Goal: Transaction & Acquisition: Obtain resource

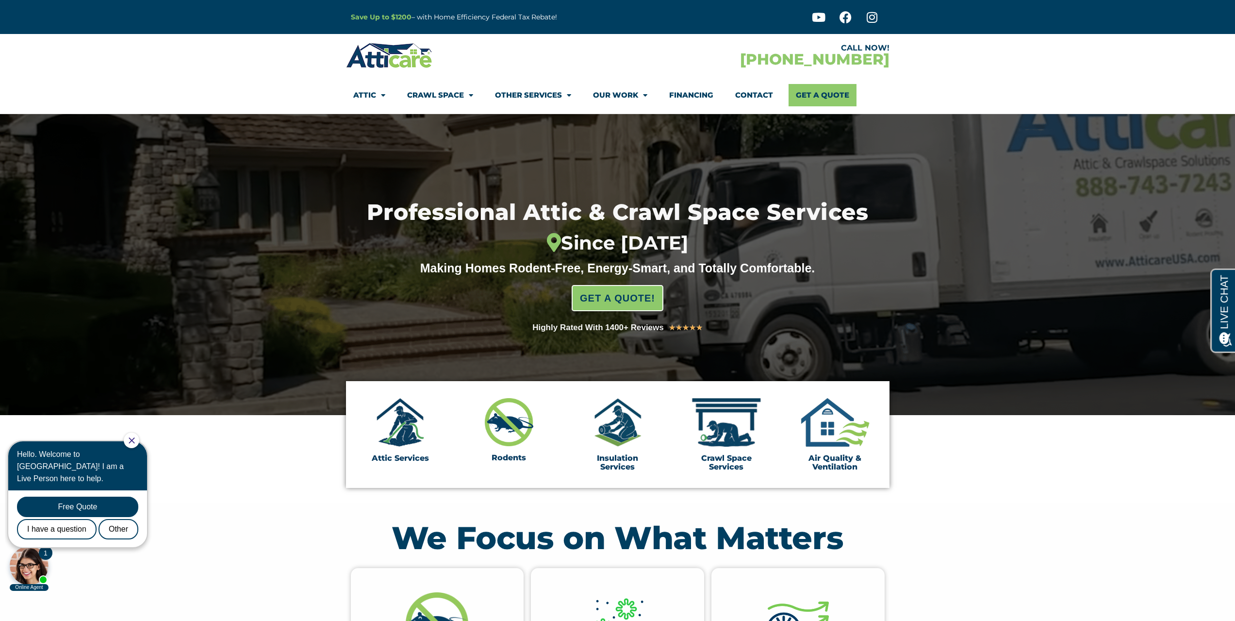
click at [679, 94] on link "Financing" at bounding box center [691, 95] width 44 height 22
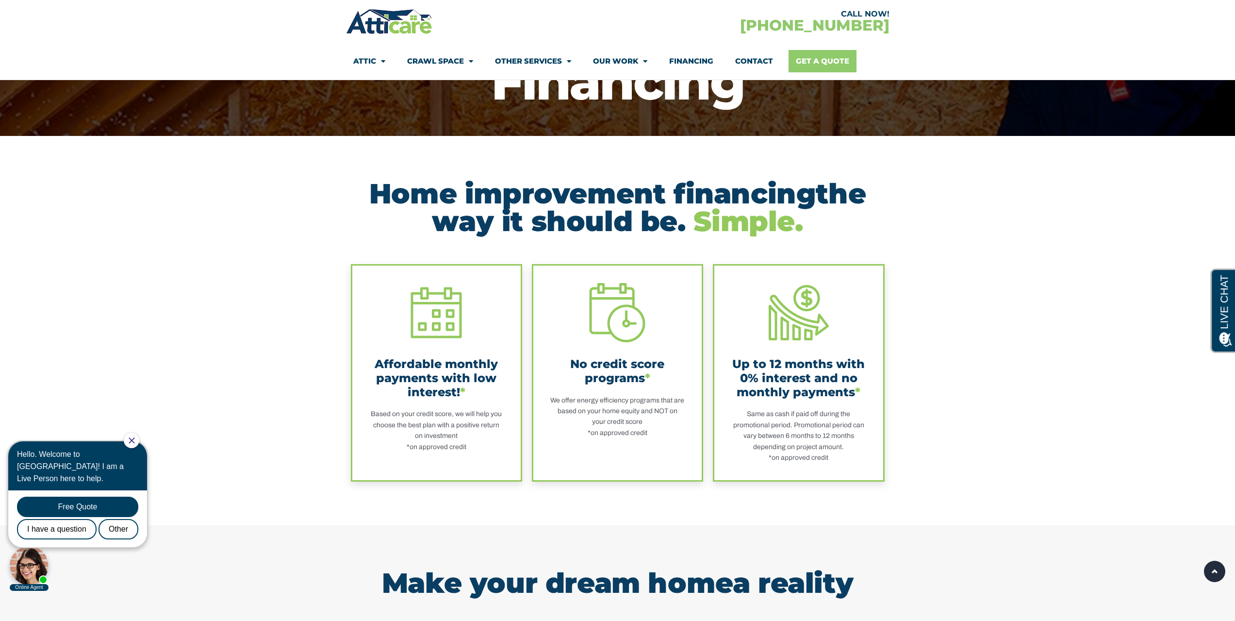
scroll to position [97, 0]
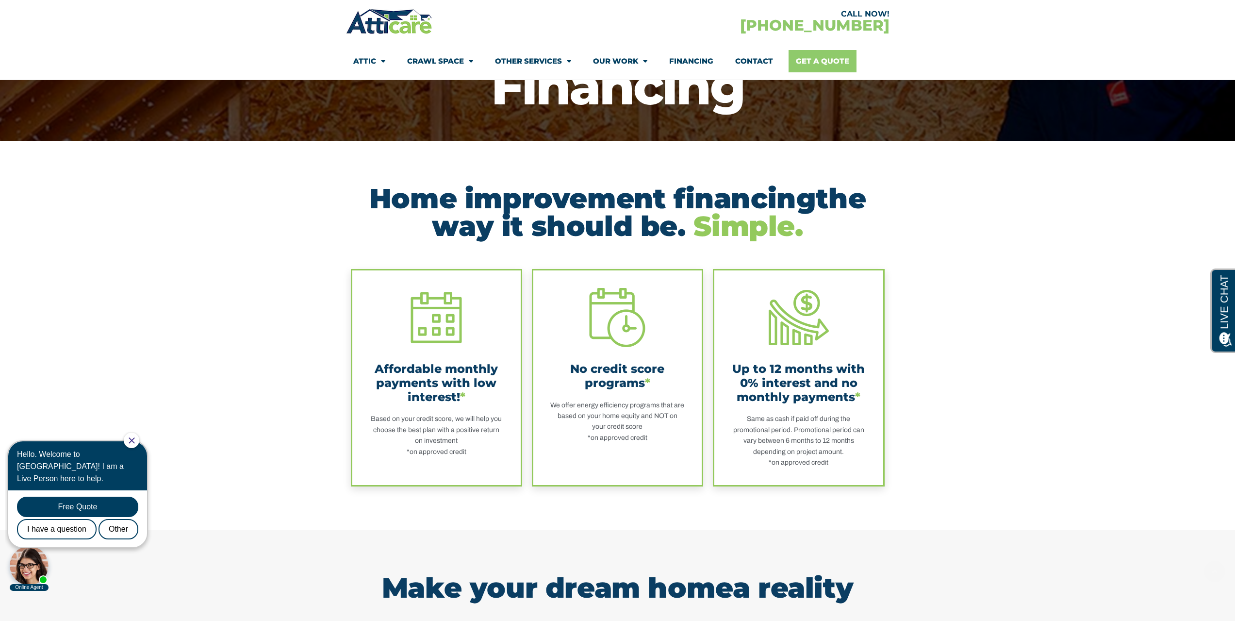
click at [834, 61] on link "Get A Quote" at bounding box center [823, 61] width 68 height 22
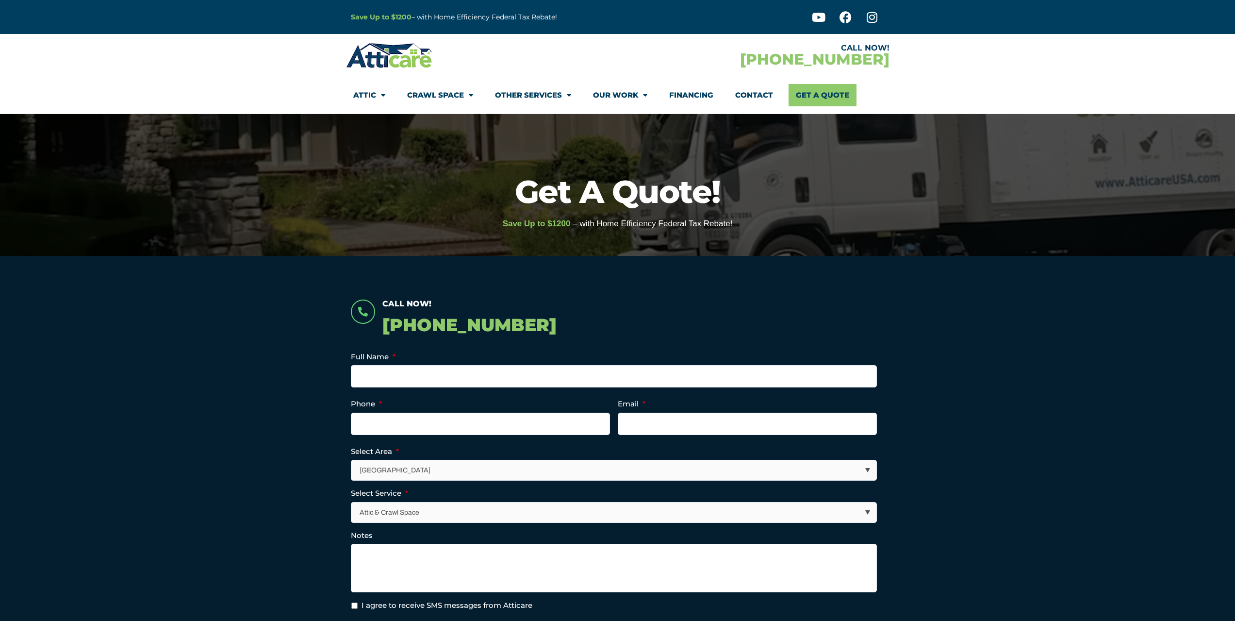
click at [449, 476] on select "[GEOGRAPHIC_DATA] [GEOGRAPHIC_DATA] [US_STATE] / [US_STATE] Area Other Areas" at bounding box center [614, 470] width 525 height 20
drag, startPoint x: 190, startPoint y: 346, endPoint x: 195, endPoint y: 341, distance: 6.9
click at [191, 345] on section "Call Now! [PHONE_NUMBER] Email This field is for validation purposes and should…" at bounding box center [617, 502] width 1235 height 493
